Goal: Information Seeking & Learning: Learn about a topic

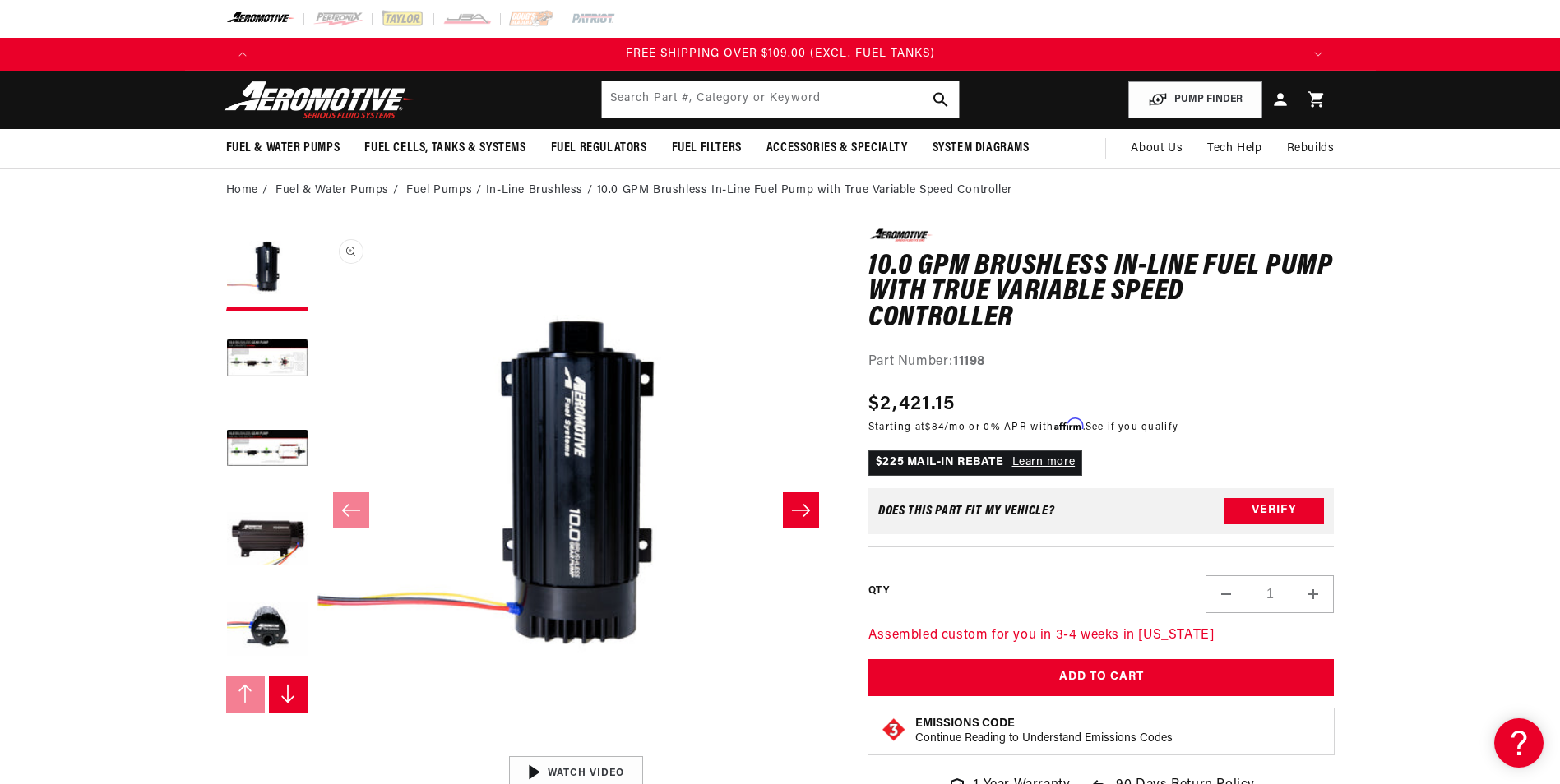
scroll to position [1, 0]
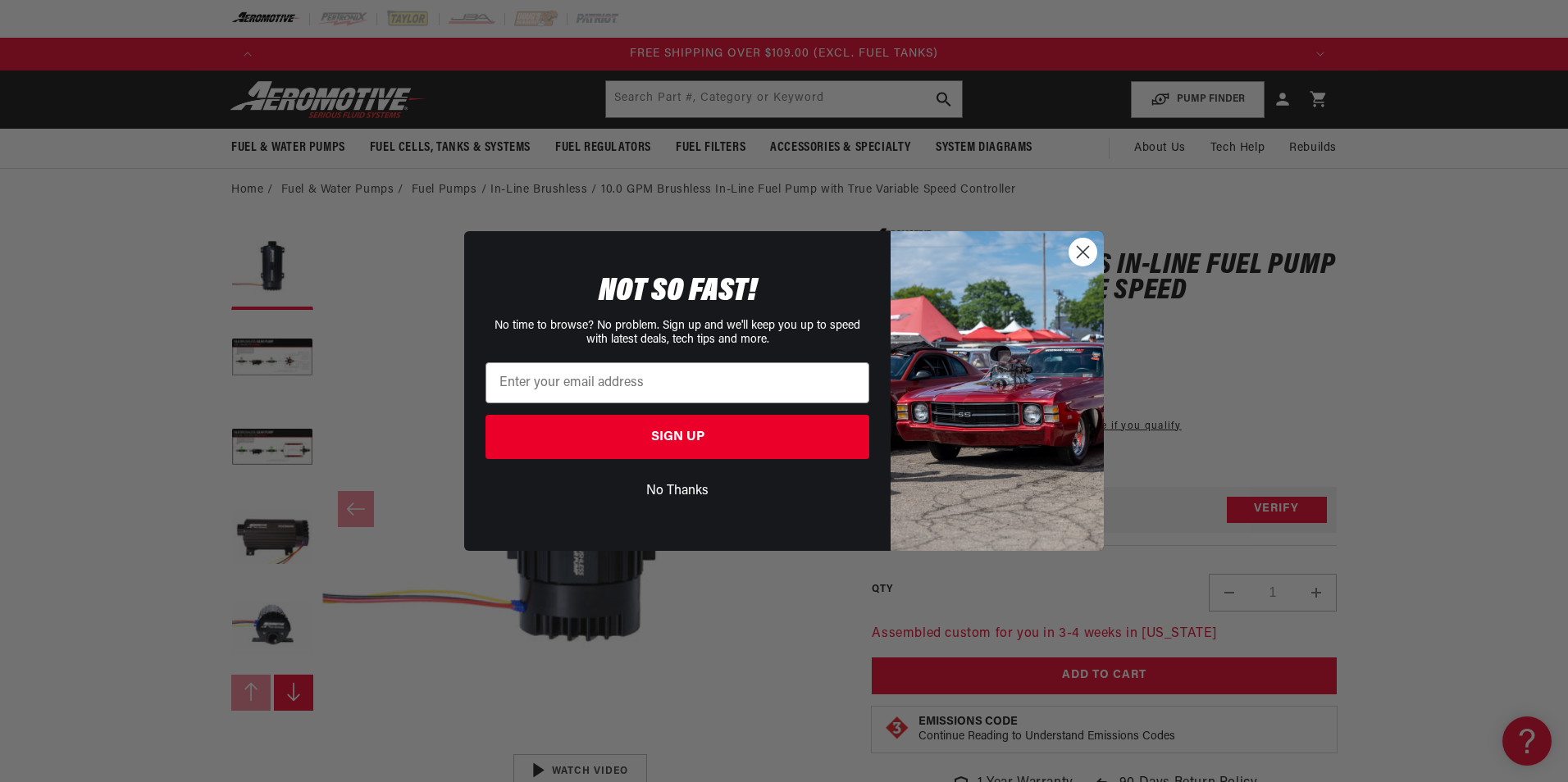
click at [1092, 250] on circle "Close dialog" at bounding box center [1083, 252] width 28 height 28
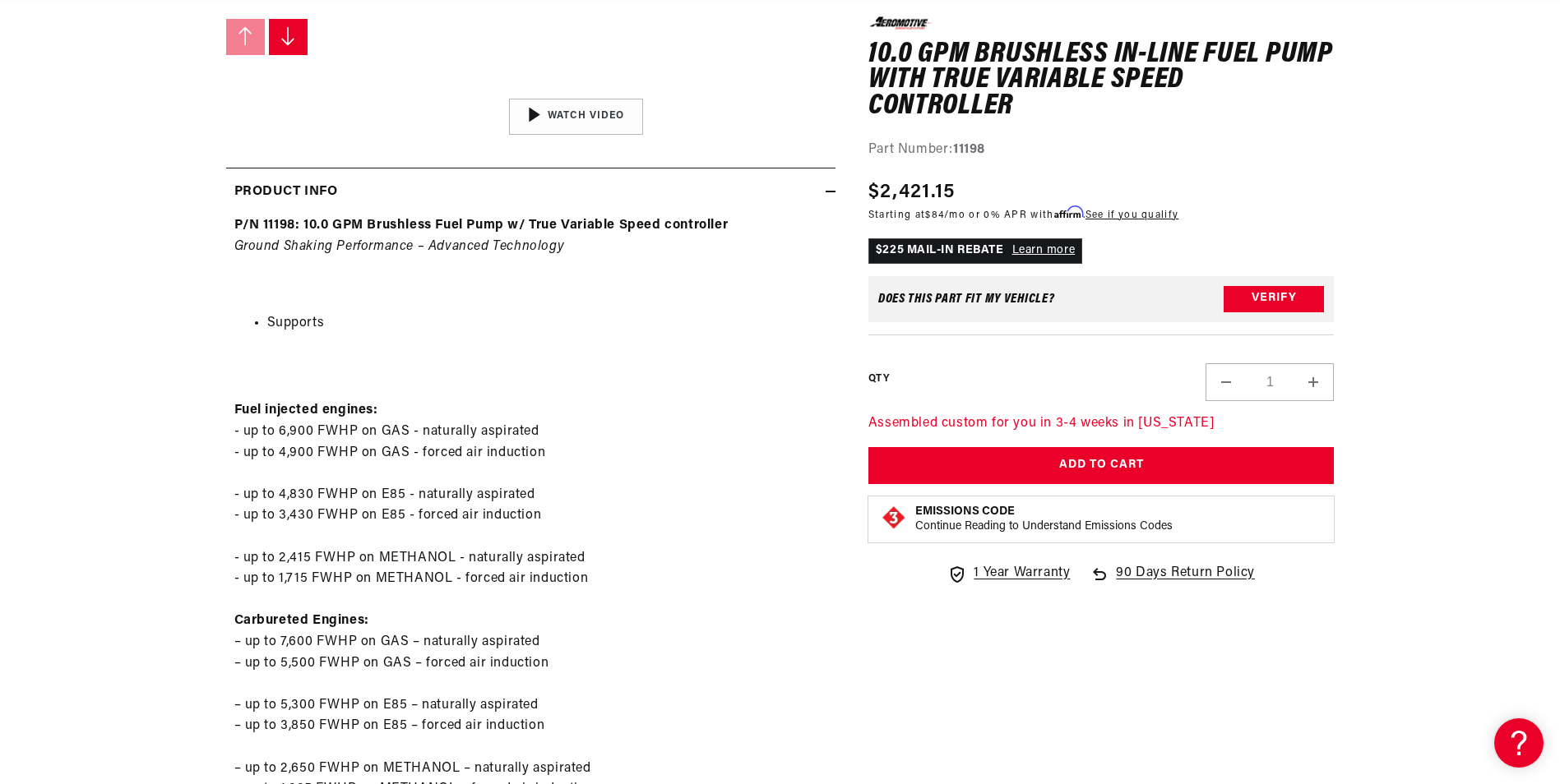
scroll to position [0, 2085]
drag, startPoint x: 219, startPoint y: 558, endPoint x: 612, endPoint y: 568, distance: 393.1
drag, startPoint x: 233, startPoint y: 583, endPoint x: 430, endPoint y: 594, distance: 197.3
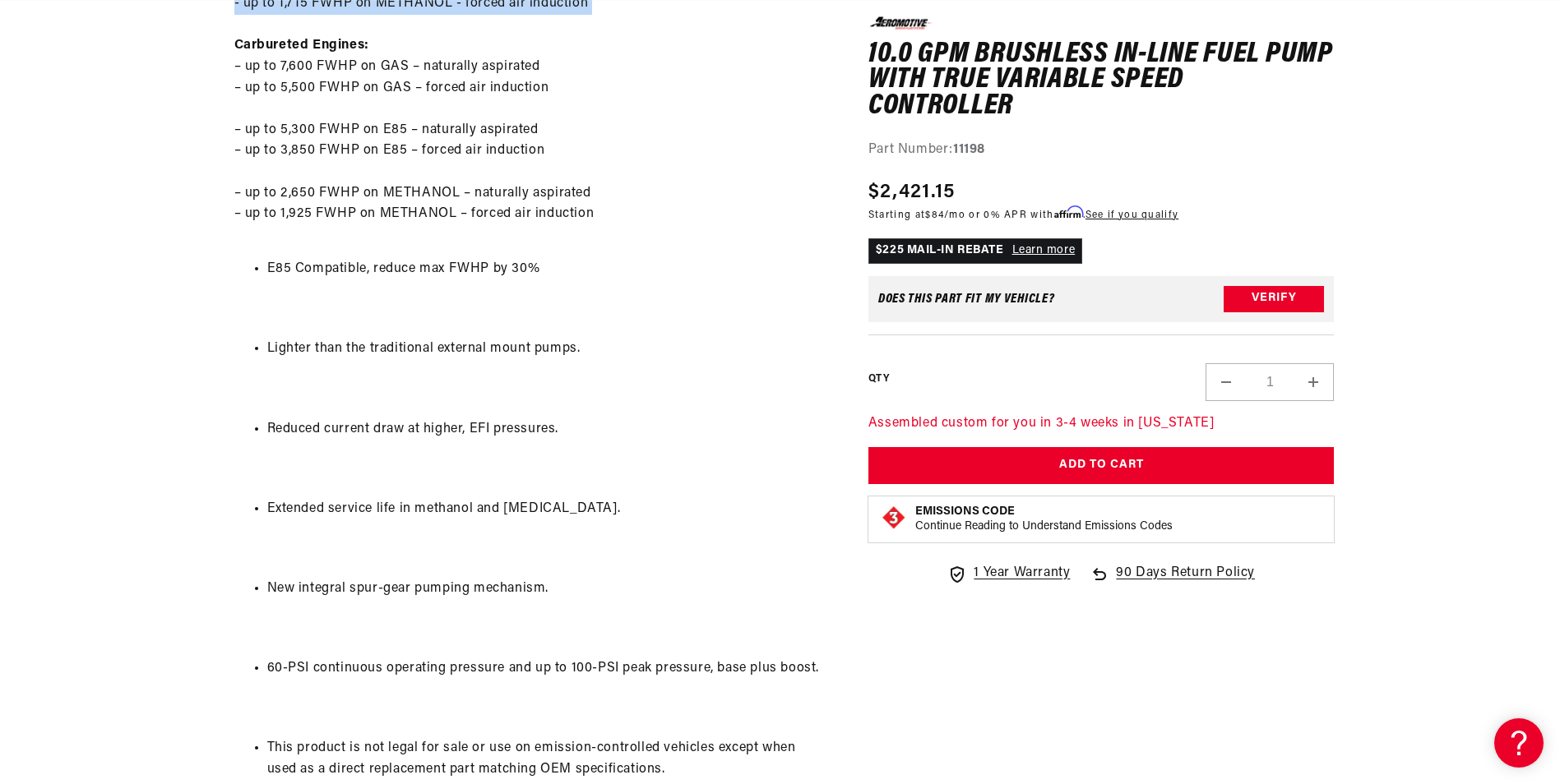
scroll to position [0, 3129]
drag, startPoint x: 554, startPoint y: 665, endPoint x: 654, endPoint y: 653, distance: 100.7
click at [654, 653] on div "P/N 11198: 10.0 GPM Brushless Fuel Pump w/ True Variable Speed controller Groun…" at bounding box center [530, 507] width 609 height 1736
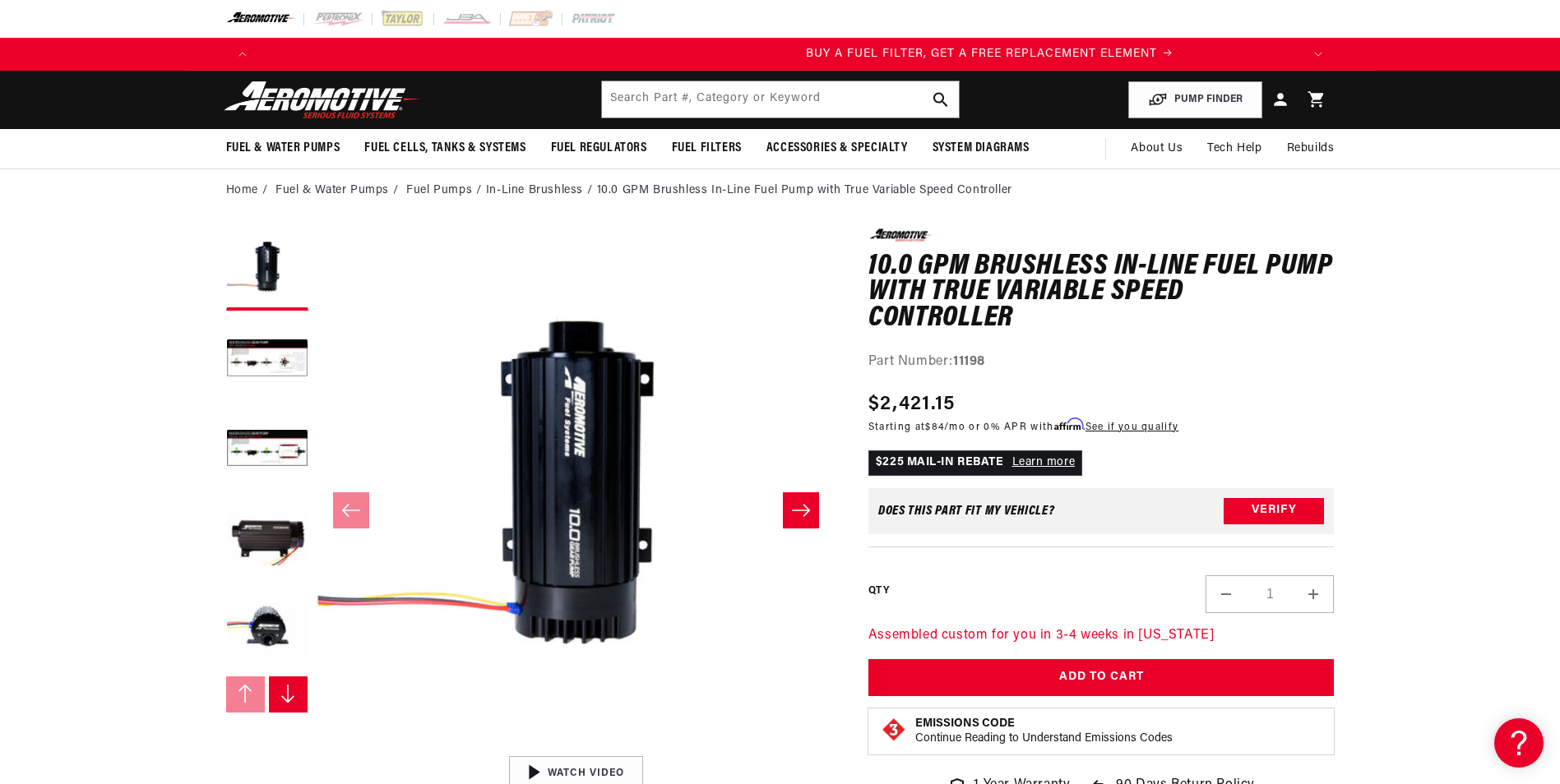
scroll to position [0, 233]
drag, startPoint x: 873, startPoint y: 399, endPoint x: 1009, endPoint y: 376, distance: 137.9
click at [1009, 376] on div "0.0 star rating Write a review 10.0 GPM Brushless In-Line Fuel Pump with True V…" at bounding box center [1101, 520] width 466 height 584
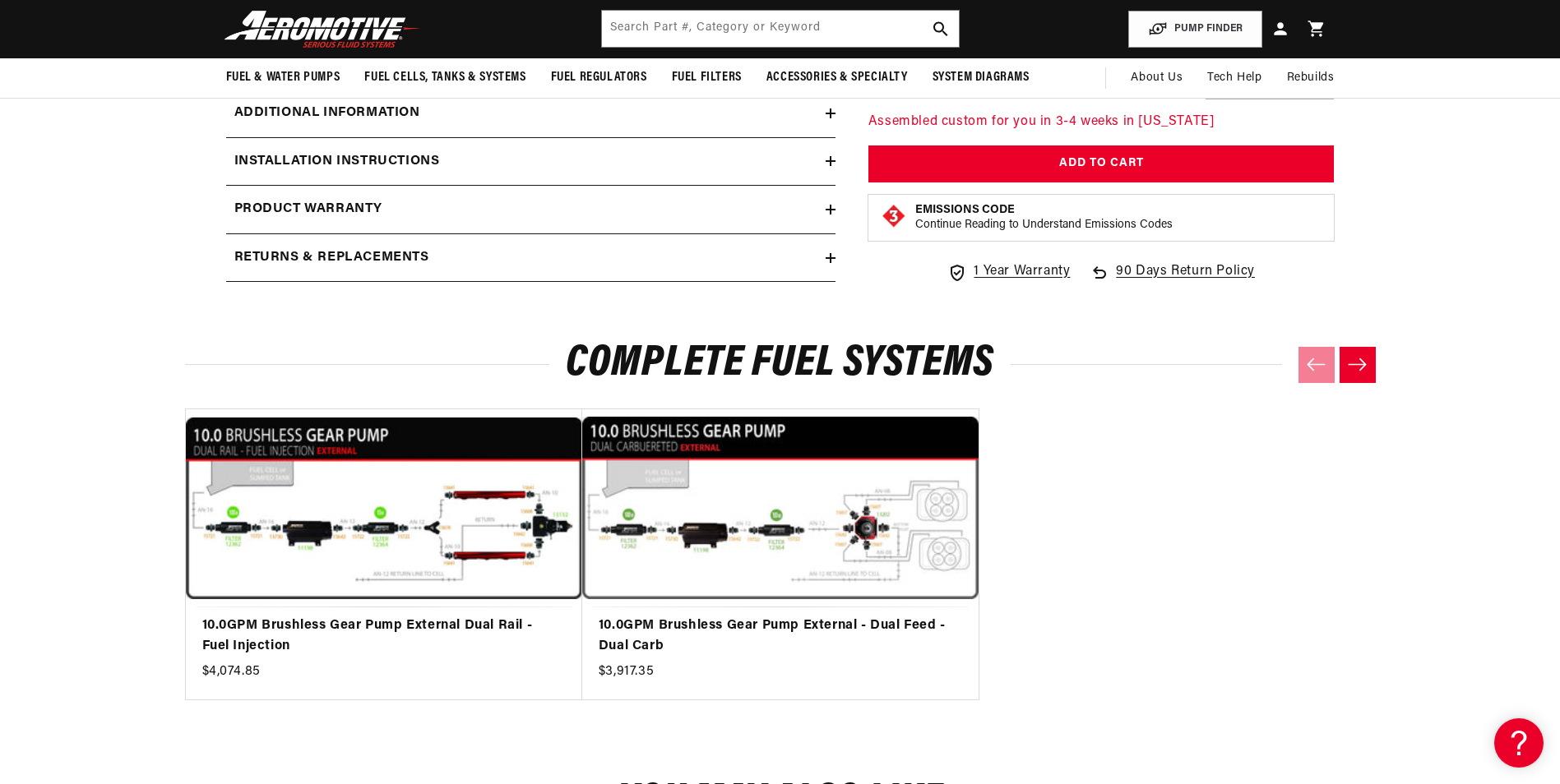
scroll to position [2505, 0]
